Goal: Task Accomplishment & Management: Use online tool/utility

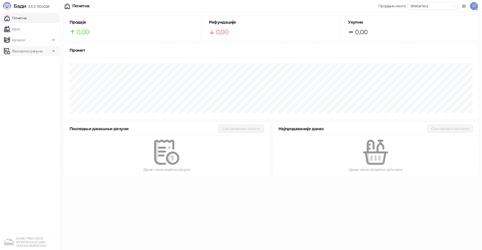
click at [18, 50] on span "Фискални рачуни" at bounding box center [27, 51] width 31 height 10
click at [26, 72] on link "По данима" at bounding box center [19, 73] width 27 height 10
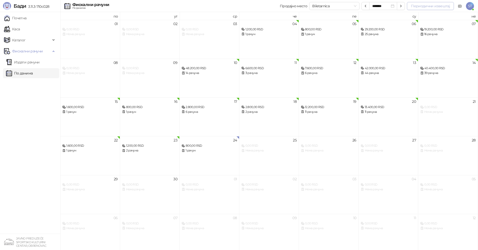
click at [431, 5] on button "Периодични извештај" at bounding box center [430, 6] width 47 height 8
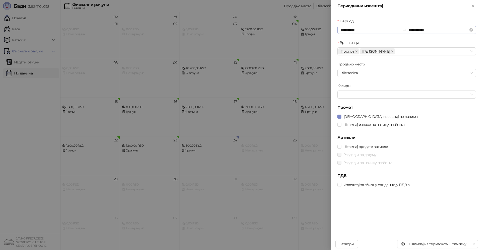
click at [339, 28] on div "**********" at bounding box center [406, 30] width 139 height 8
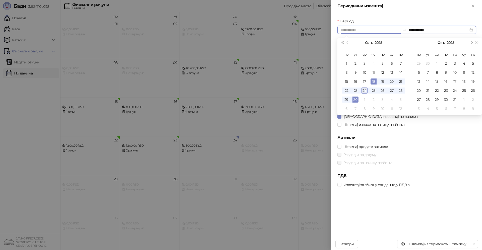
type input "**********"
click at [364, 88] on div "24" at bounding box center [364, 91] width 6 height 6
click at [364, 90] on div "24" at bounding box center [364, 91] width 6 height 6
type input "**********"
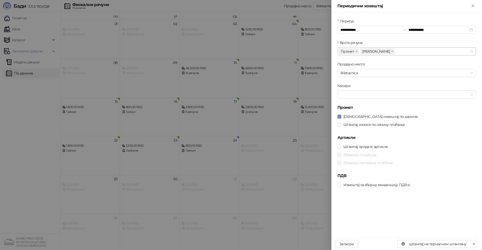
click at [373, 51] on span "[PERSON_NAME]" at bounding box center [377, 51] width 35 height 6
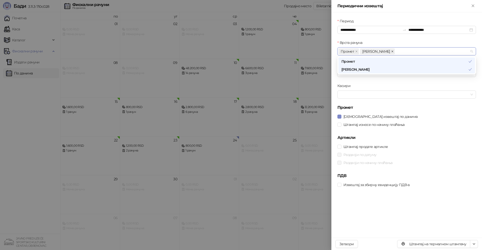
click at [391, 51] on icon "close" at bounding box center [392, 51] width 2 height 2
click at [345, 93] on div at bounding box center [403, 94] width 131 height 7
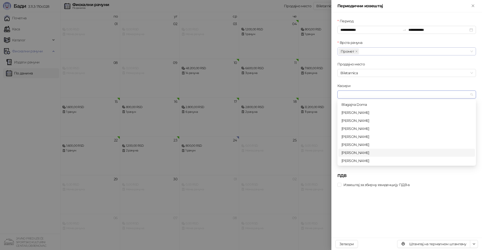
click at [353, 152] on div "[PERSON_NAME]" at bounding box center [406, 153] width 131 height 6
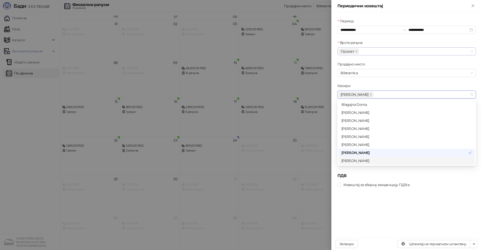
click at [441, 186] on div "Извештај за збирну евиденцију ПДВ-а" at bounding box center [406, 185] width 139 height 6
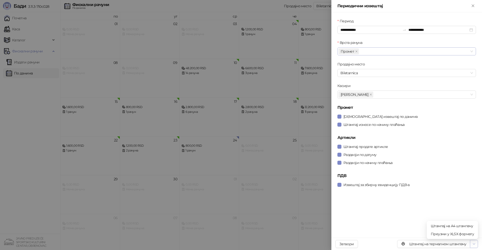
click at [474, 243] on icon "button" at bounding box center [474, 244] width 4 height 4
click at [460, 226] on span "Штампај на А4 штампачу" at bounding box center [452, 226] width 43 height 6
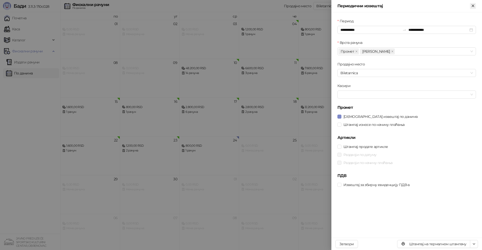
click at [472, 6] on icon "Close" at bounding box center [473, 6] width 5 height 5
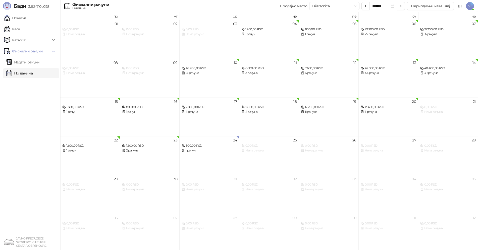
click at [470, 6] on span "ST" at bounding box center [470, 6] width 8 height 8
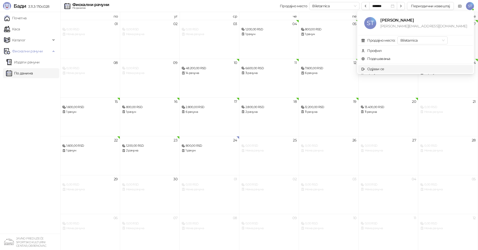
click at [384, 70] on div "Одјави се" at bounding box center [375, 69] width 17 height 6
